Goal: Navigation & Orientation: Find specific page/section

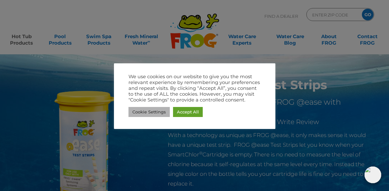
click at [157, 111] on link "Cookie Settings" at bounding box center [148, 112] width 41 height 10
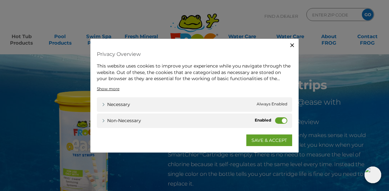
click at [274, 120] on div "Non-necessary Non-necessary" at bounding box center [194, 120] width 195 height 15
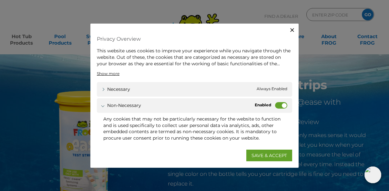
click at [280, 107] on label "Non-necessary" at bounding box center [281, 105] width 12 height 6
click at [0, 0] on input "Non-necessary" at bounding box center [0, 0] width 0 height 0
click at [265, 155] on link "SAVE & ACCEPT" at bounding box center [269, 155] width 46 height 12
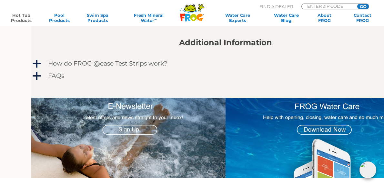
scroll to position [452, 0]
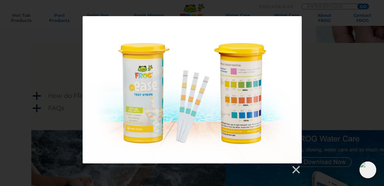
click at [258, 115] on div at bounding box center [192, 89] width 219 height 147
click at [297, 170] on link at bounding box center [296, 170] width 10 height 10
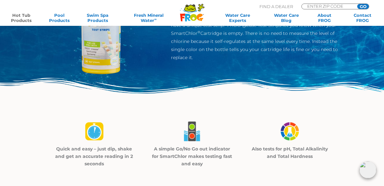
scroll to position [0, 0]
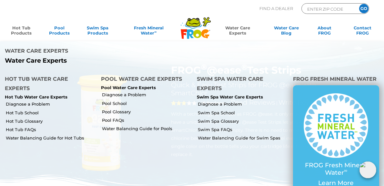
click at [235, 38] on link "Water Care Experts" at bounding box center [237, 31] width 51 height 13
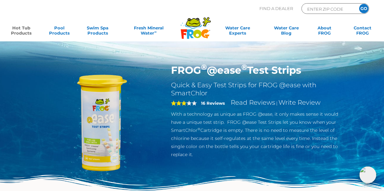
click at [89, 147] on img at bounding box center [102, 124] width 120 height 120
